Goal: Information Seeking & Learning: Learn about a topic

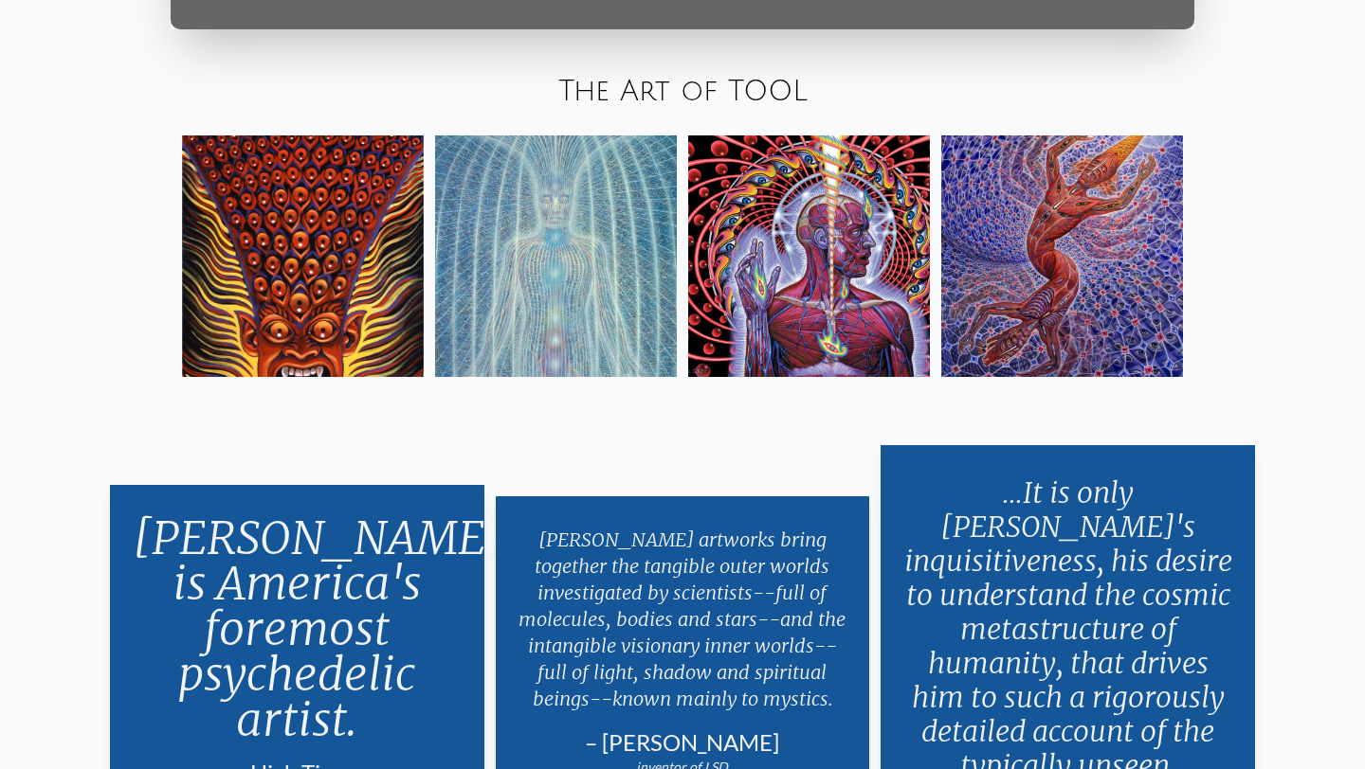
scroll to position [3138, 0]
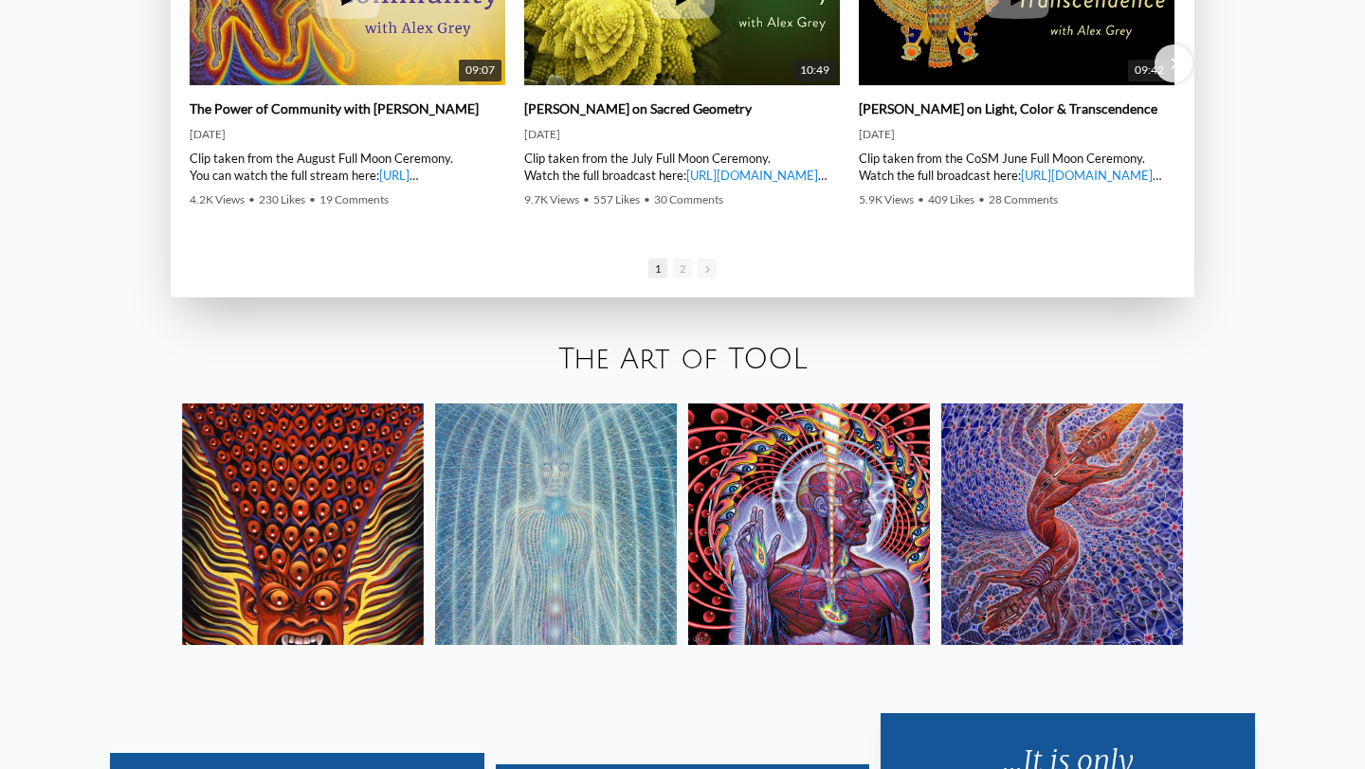
click at [710, 350] on link "The Art of TOOL" at bounding box center [682, 359] width 249 height 31
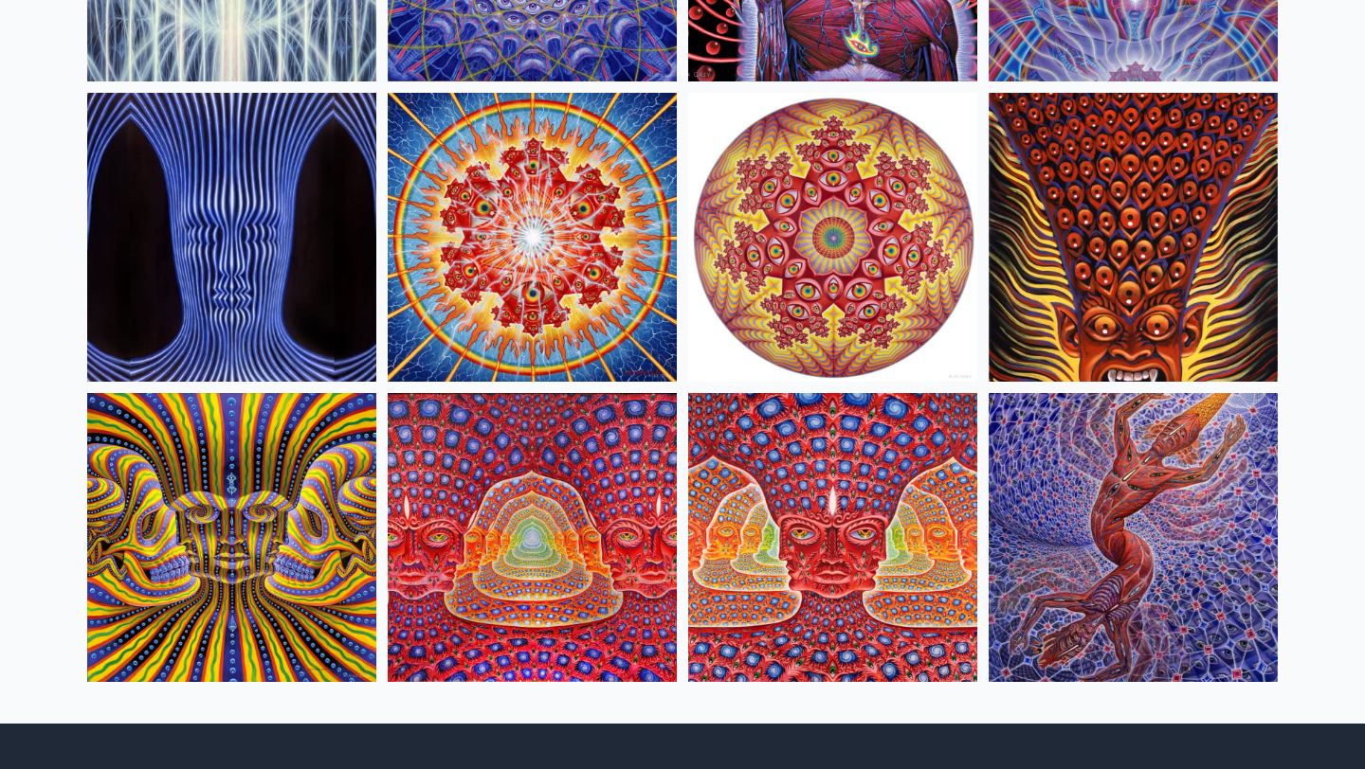
scroll to position [722, 0]
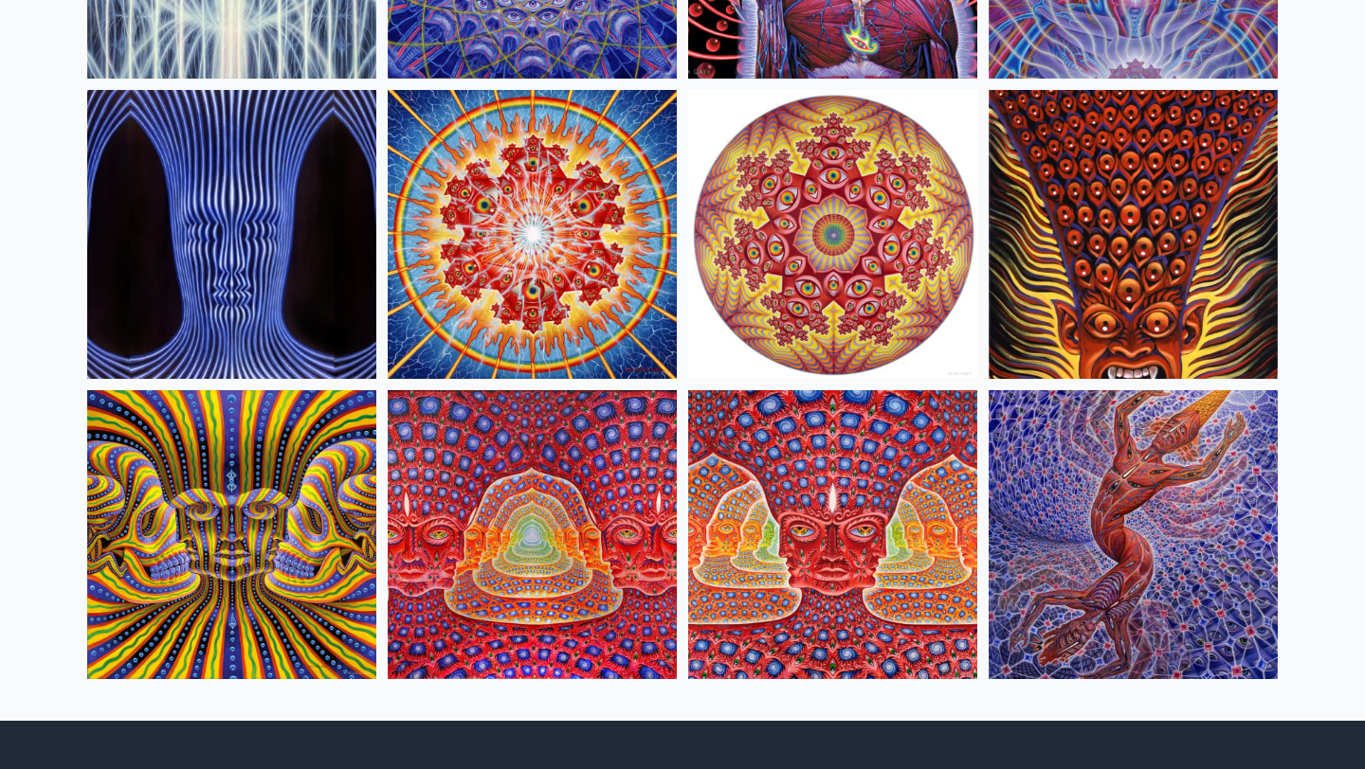
click at [545, 573] on img at bounding box center [532, 534] width 289 height 289
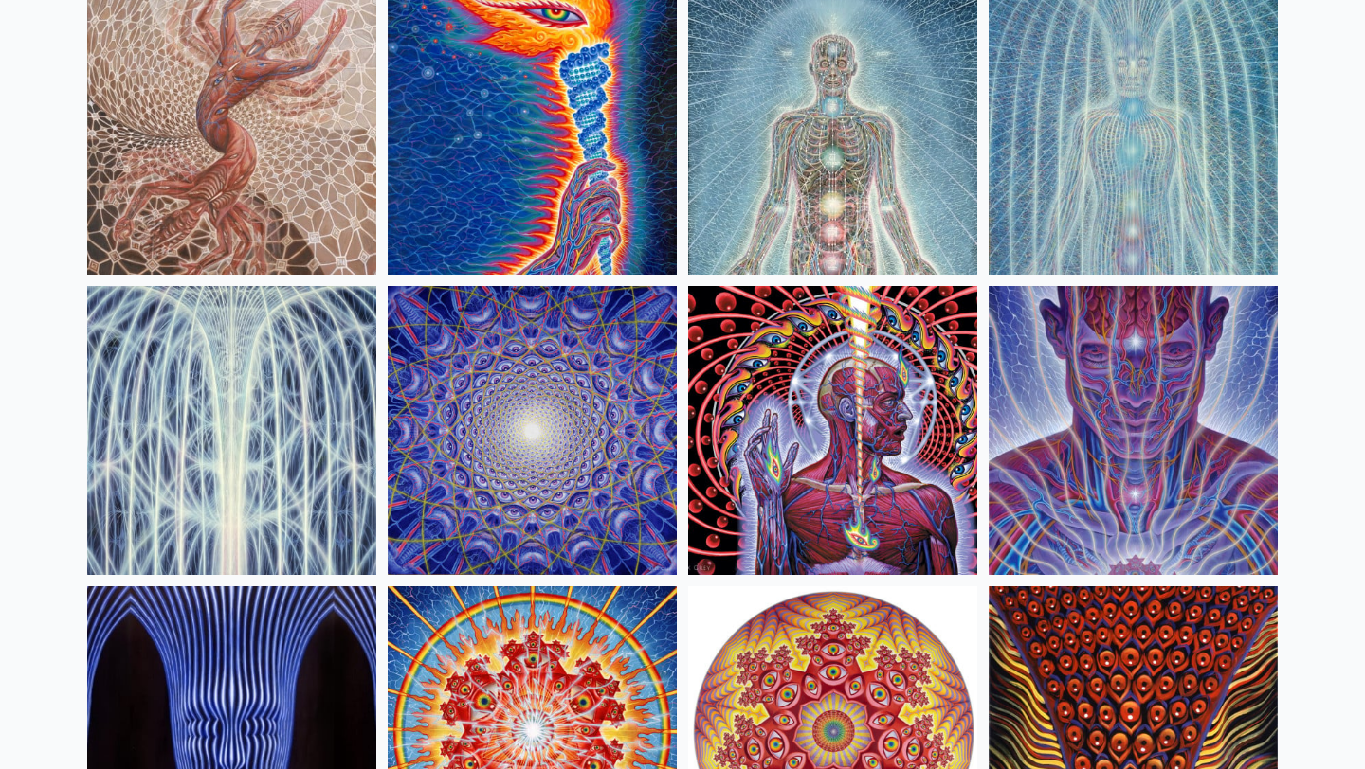
scroll to position [223, 0]
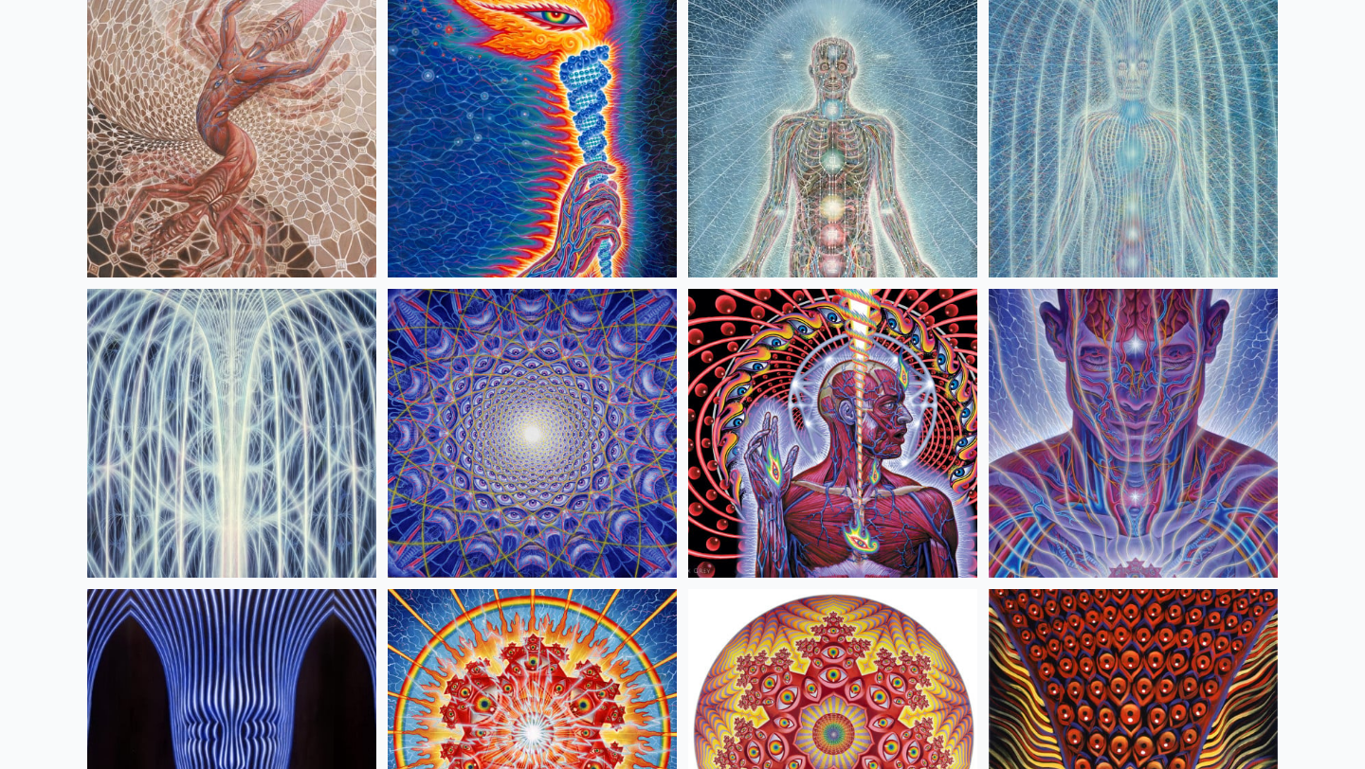
click at [905, 541] on img at bounding box center [832, 433] width 289 height 289
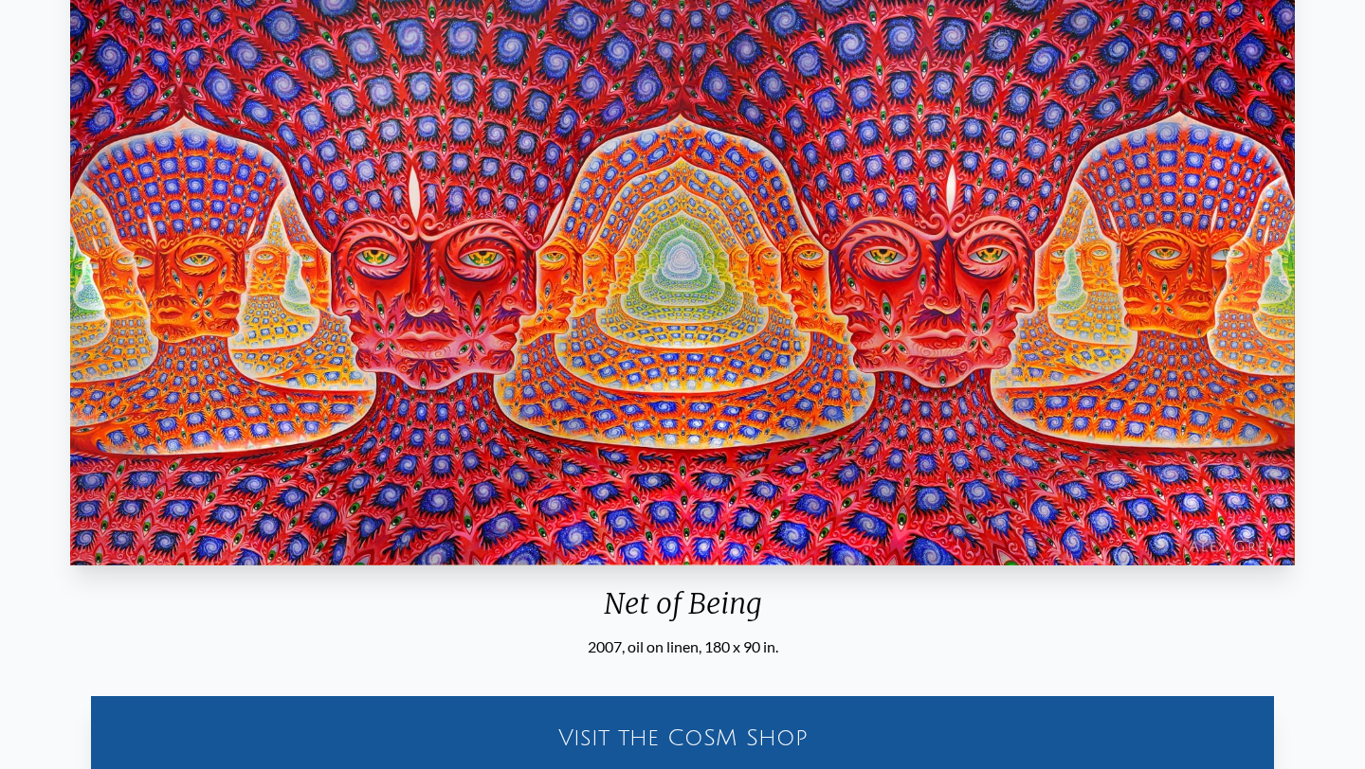
scroll to position [201, 0]
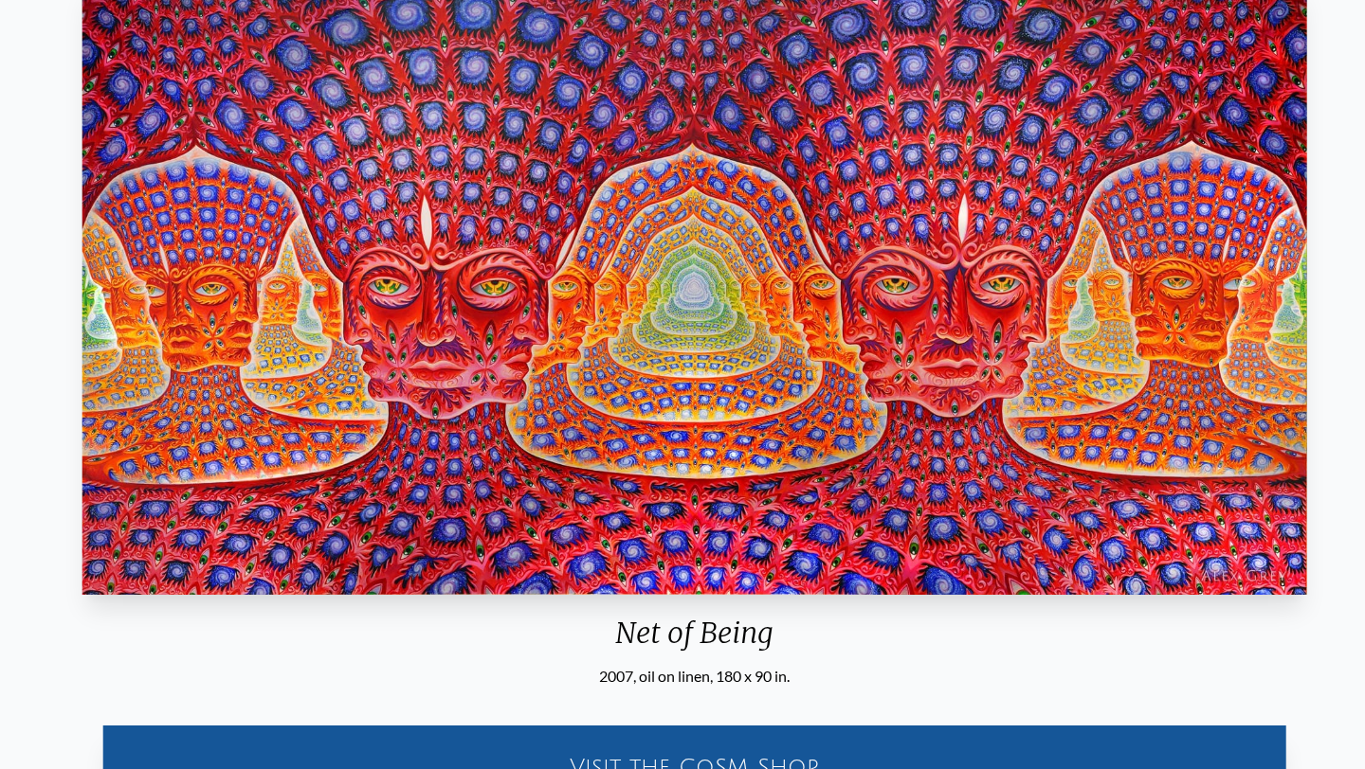
click at [722, 699] on div "Net of Being 2007, oil on linen, 180 x 90 in. Visit the CoSM Shop 10,000 Days -…" at bounding box center [694, 610] width 1334 height 1277
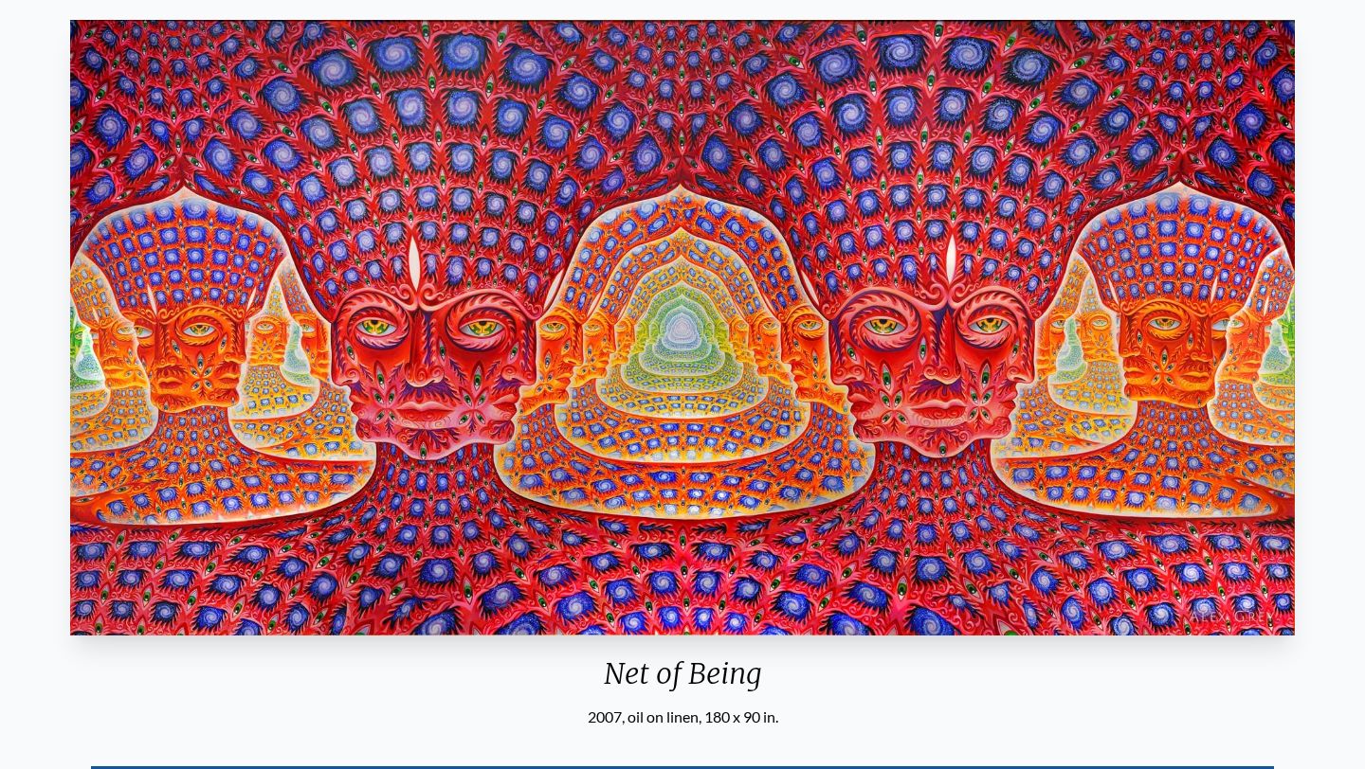
scroll to position [0, 0]
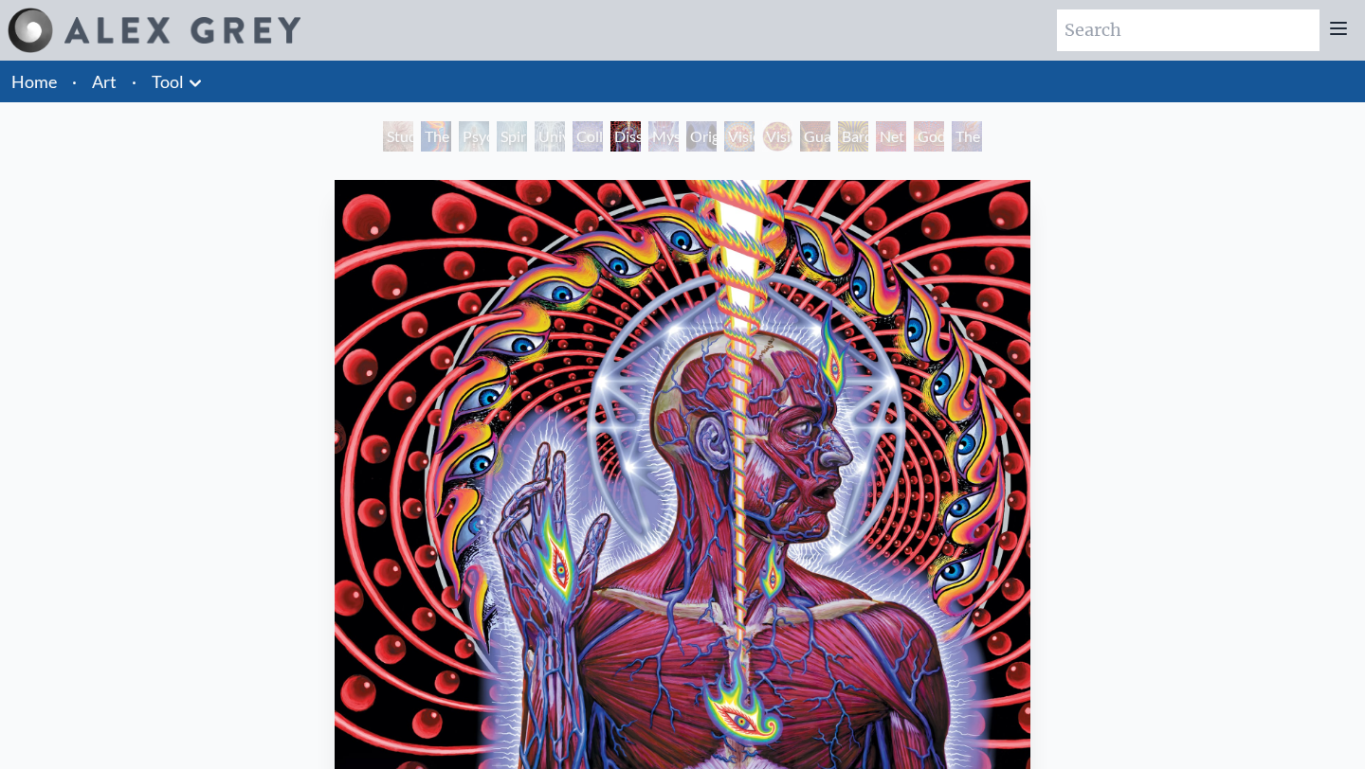
click at [392, 137] on div "Study for the Great Turn" at bounding box center [398, 136] width 30 height 30
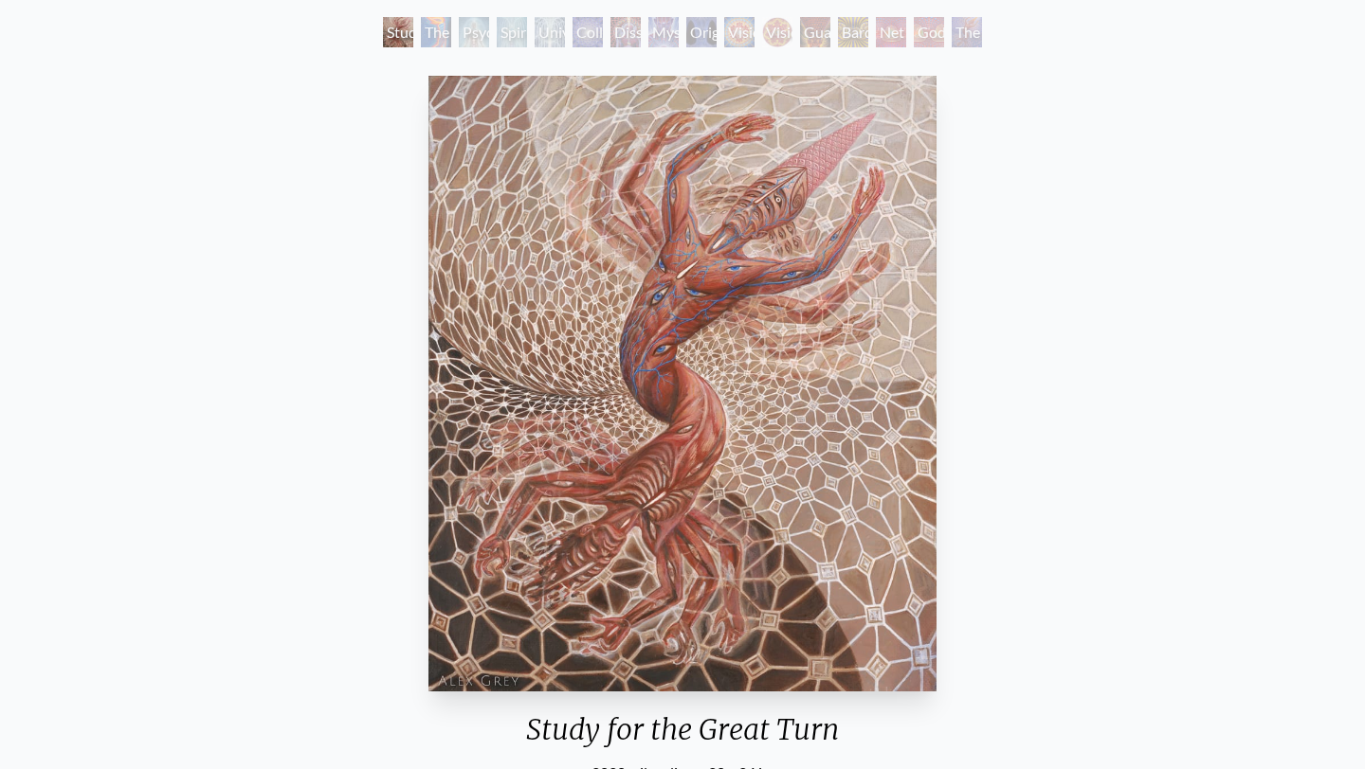
scroll to position [100, 0]
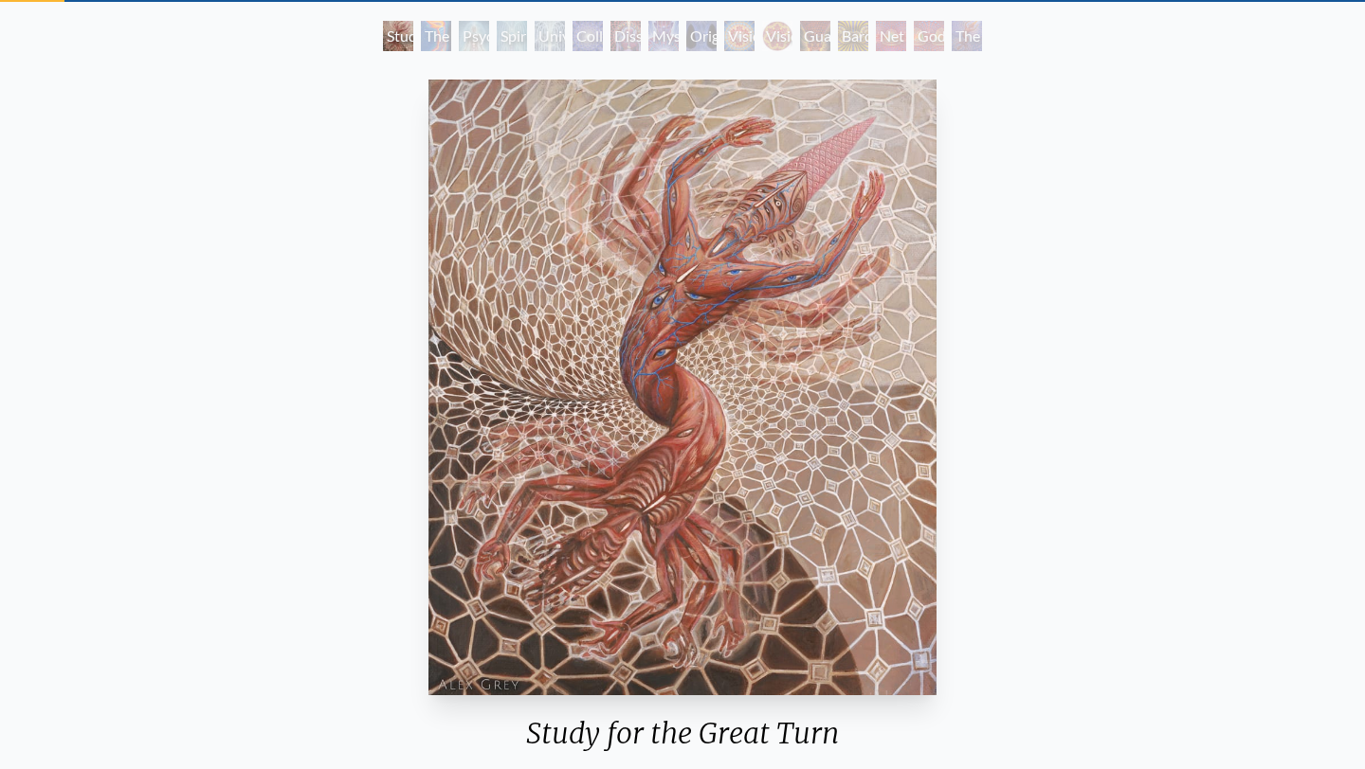
click at [481, 33] on div "Psychic Energy System" at bounding box center [474, 36] width 30 height 30
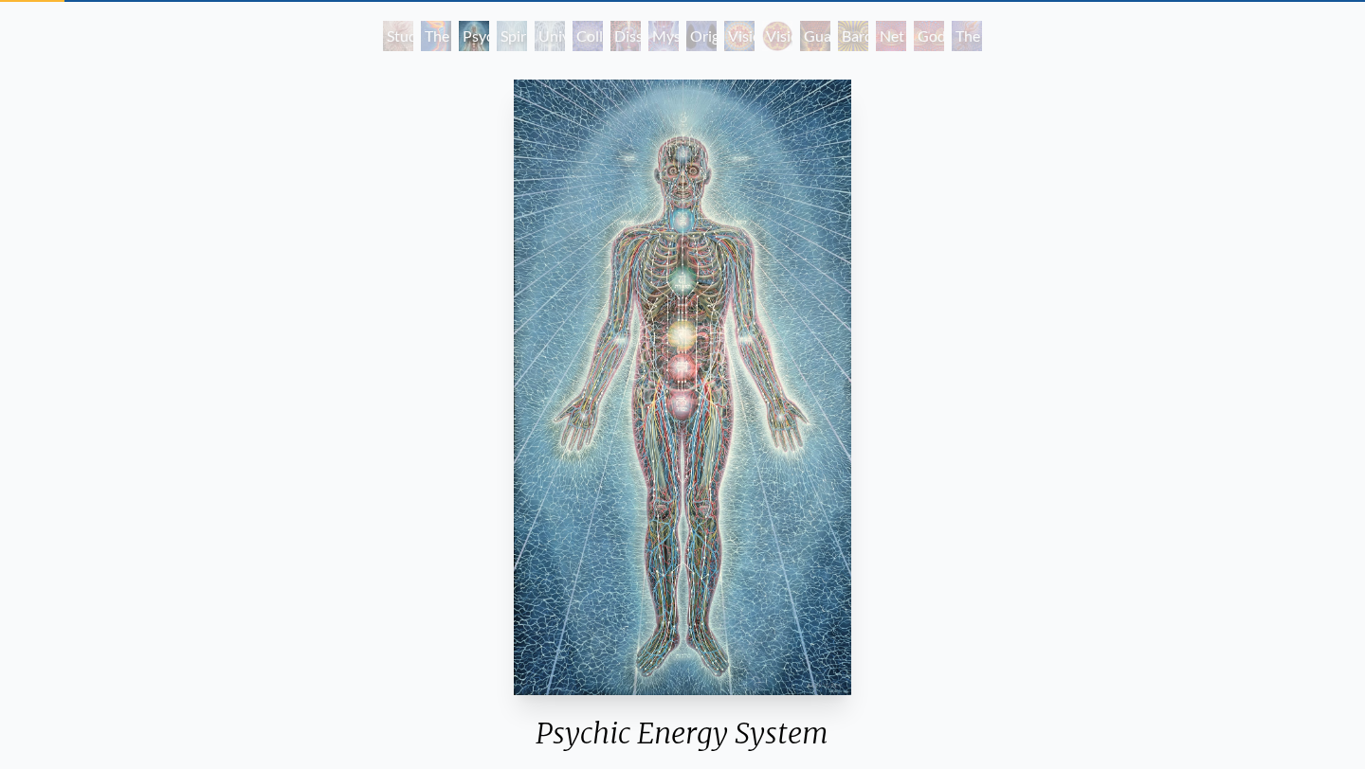
click at [583, 38] on div "Collective Vision" at bounding box center [587, 36] width 30 height 30
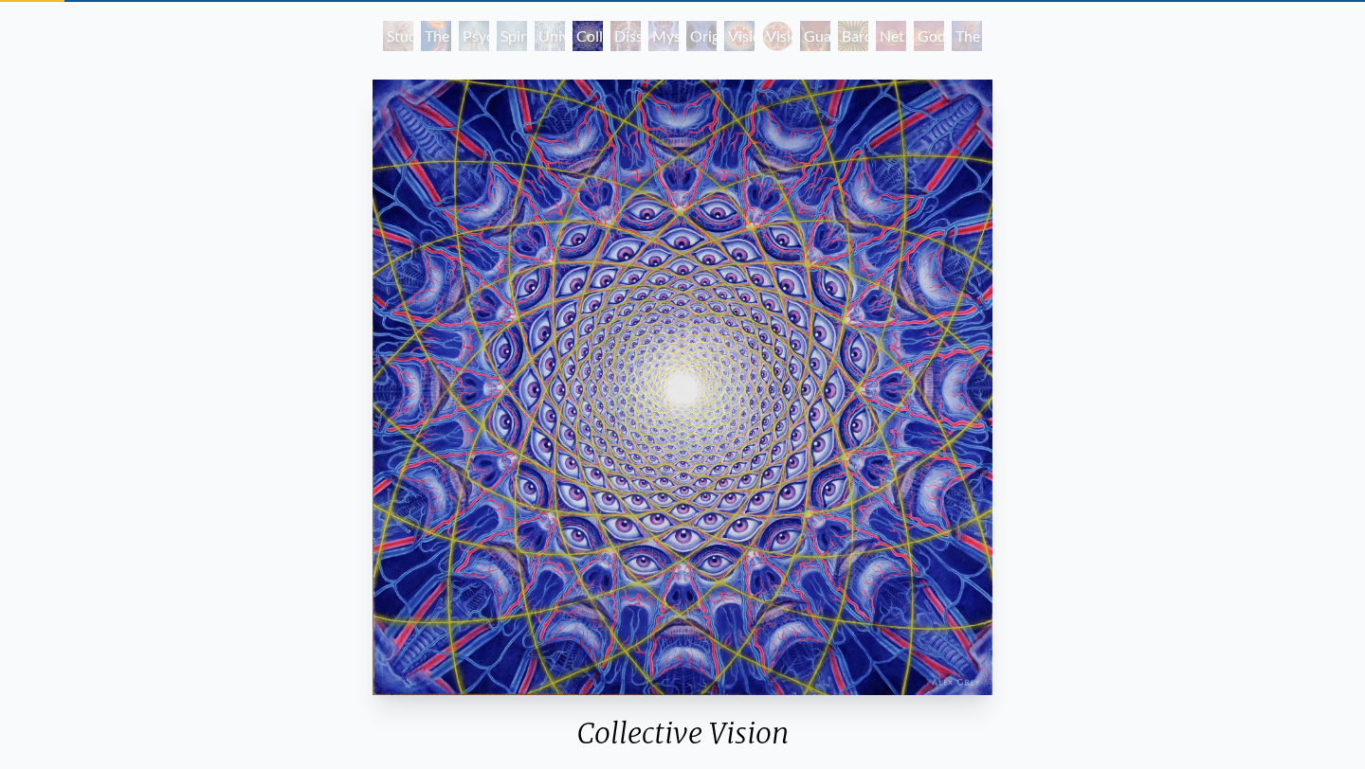
click at [741, 41] on div "Vision Crystal" at bounding box center [739, 36] width 30 height 30
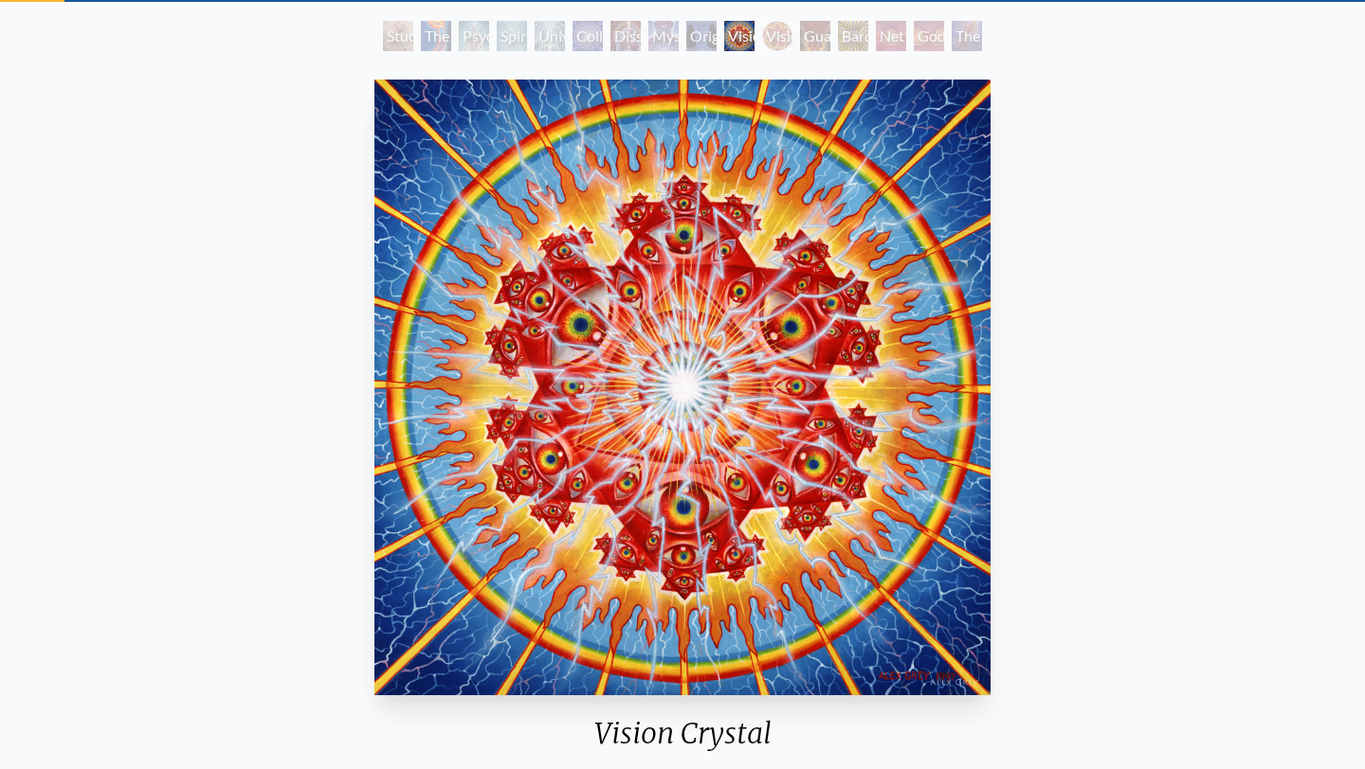
click at [806, 33] on div "Guardian of Infinite Vision" at bounding box center [815, 36] width 30 height 30
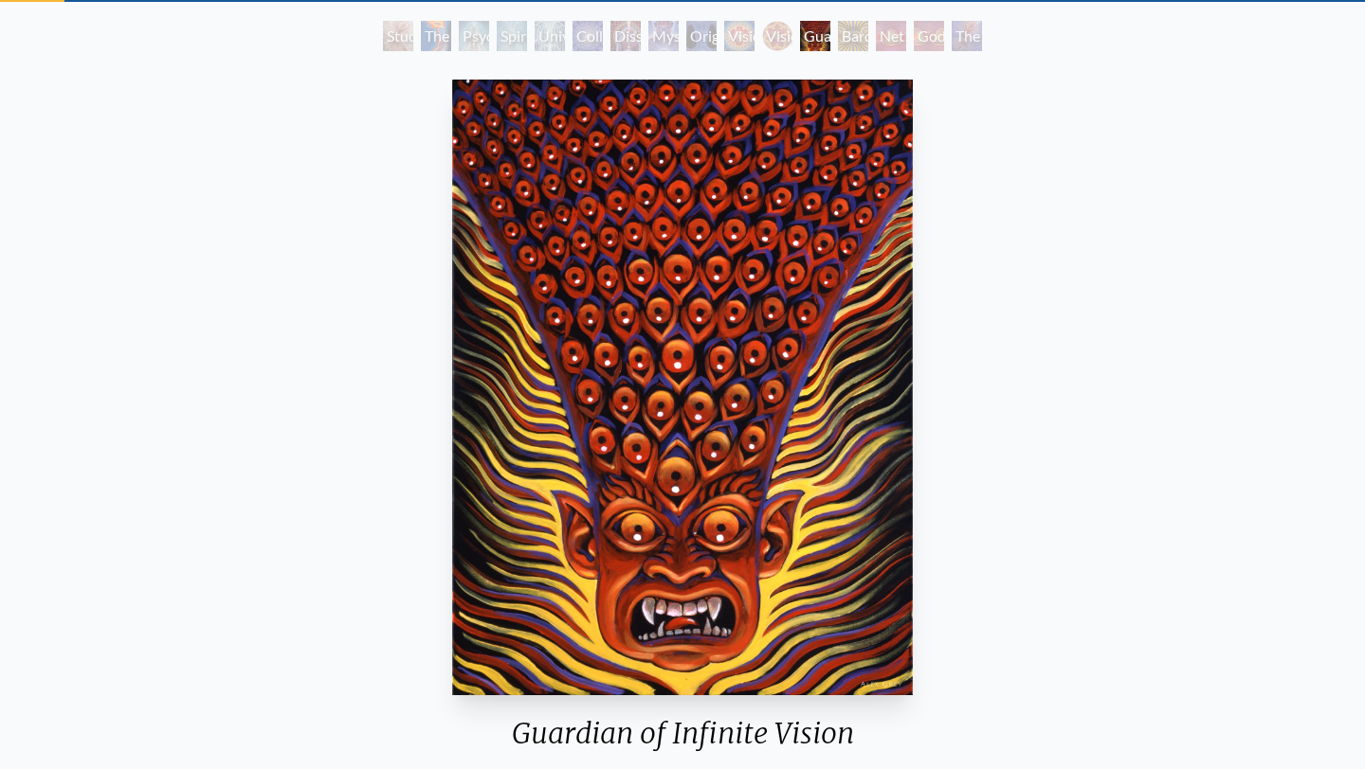
click at [876, 34] on div "Net of Being" at bounding box center [891, 36] width 30 height 30
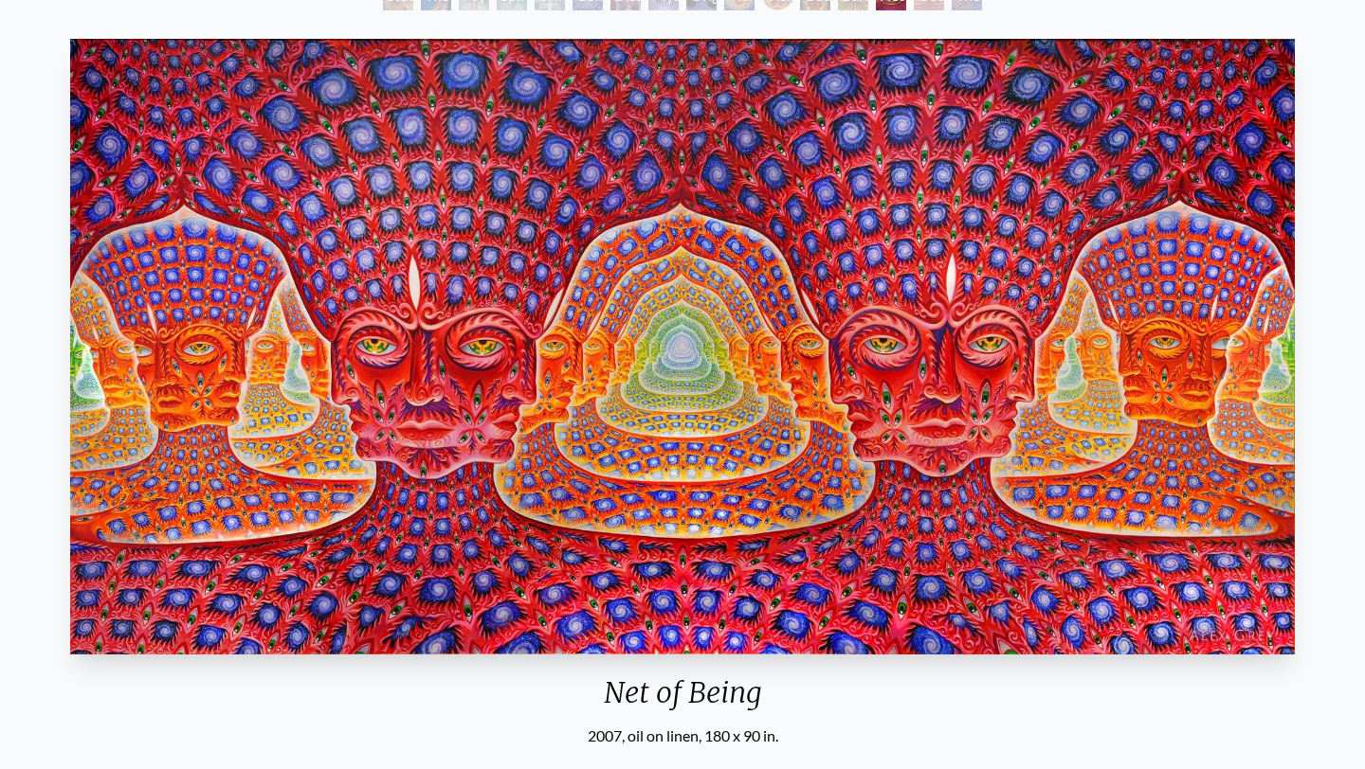
scroll to position [134, 0]
